Goal: Information Seeking & Learning: Learn about a topic

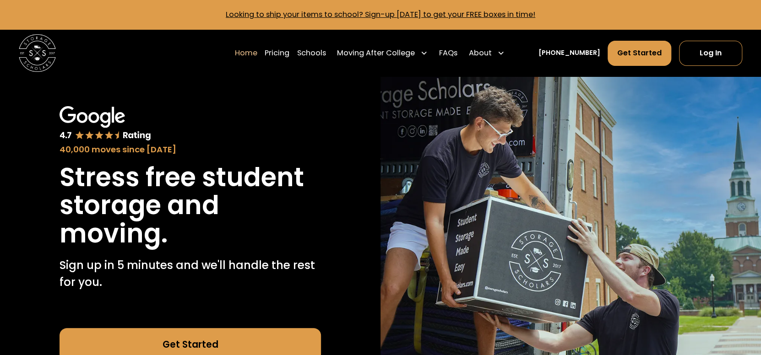
click at [585, 106] on img at bounding box center [570, 255] width 380 height 358
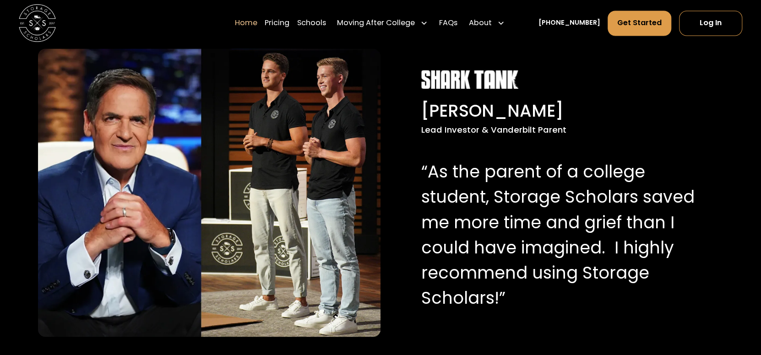
scroll to position [935, 0]
click at [511, 135] on div "Lead Investor & Vanderbilt Parent" at bounding box center [559, 130] width 276 height 13
copy div "Vanderbilt"
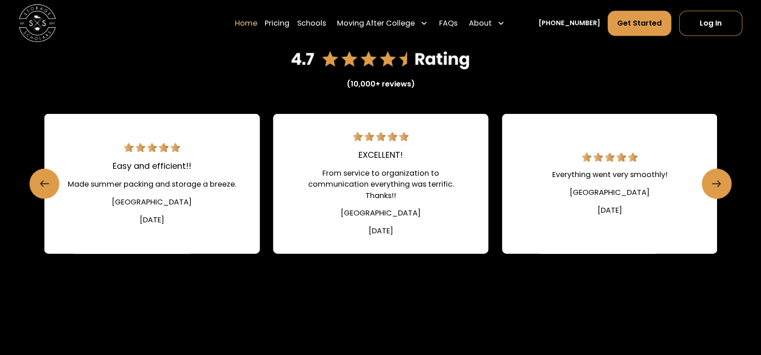
scroll to position [1341, 0]
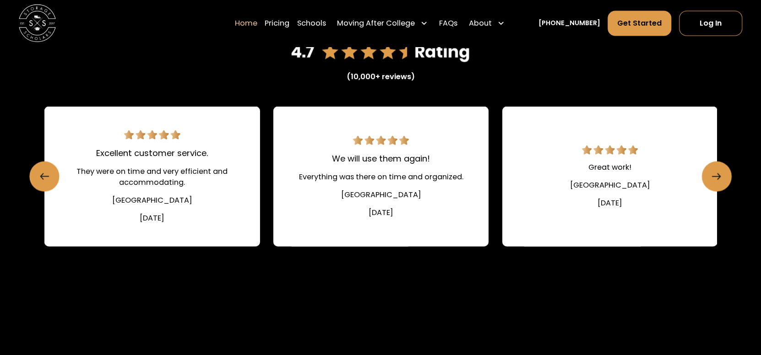
click at [728, 332] on div "(10,000+ reviews) Easy and efficient!! Made summer packing and storage a breeze…" at bounding box center [380, 166] width 761 height 342
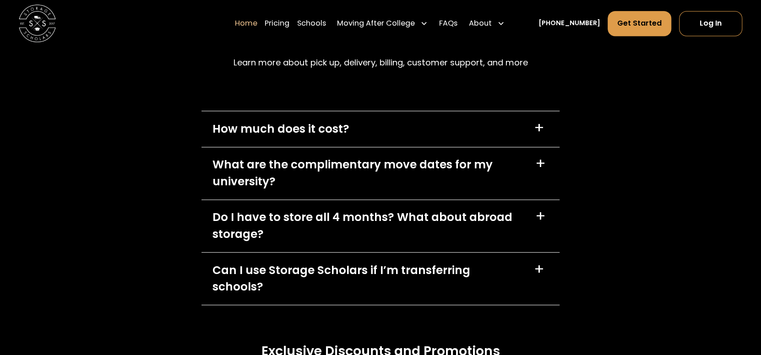
scroll to position [2761, 0]
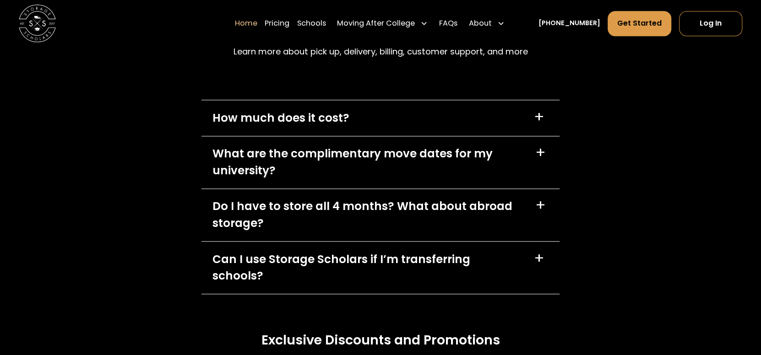
click at [436, 110] on div "How much does it cost? +" at bounding box center [380, 117] width 358 height 35
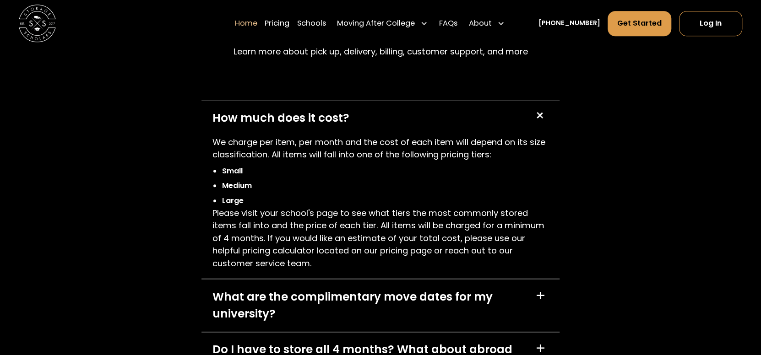
click at [436, 110] on div "How much does it cost? +" at bounding box center [380, 117] width 358 height 35
